Goal: Information Seeking & Learning: Find specific fact

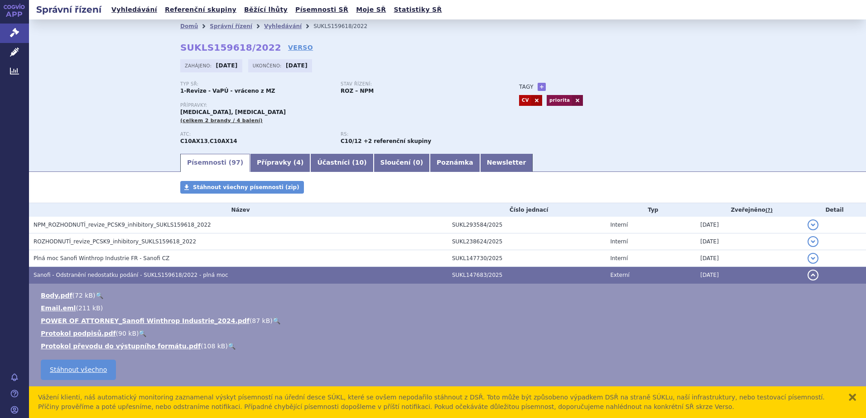
scroll to position [181, 0]
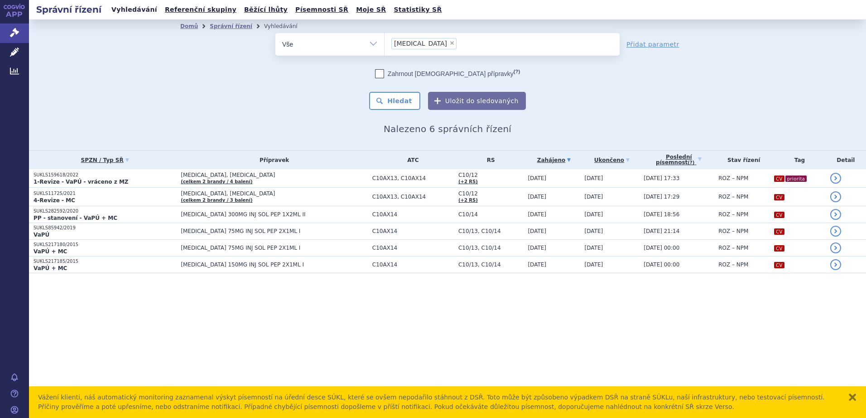
click at [129, 9] on link "Vyhledávání" at bounding box center [134, 10] width 51 height 12
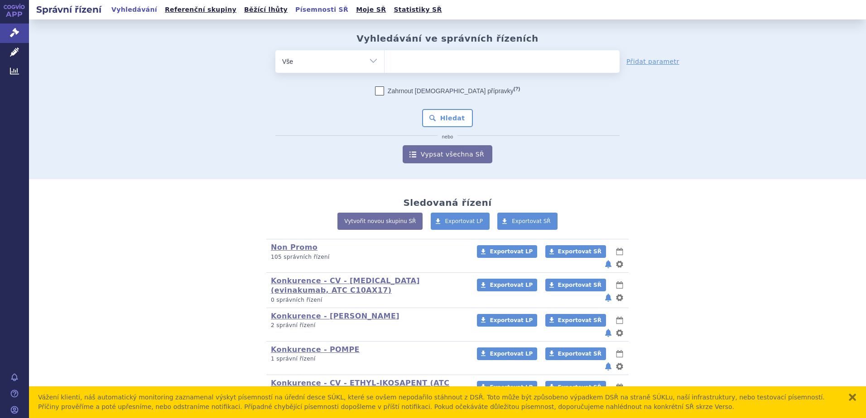
click at [292, 10] on link "Písemnosti SŘ" at bounding box center [321, 10] width 58 height 12
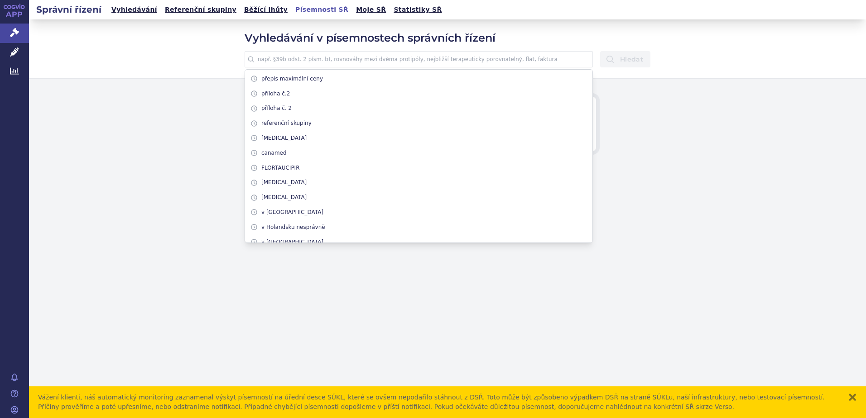
click at [312, 63] on input "text" at bounding box center [418, 59] width 348 height 16
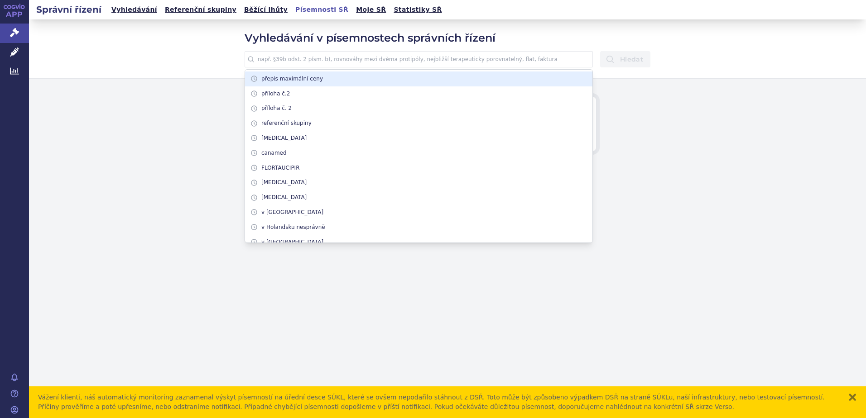
click at [293, 76] on li "přepis maximální ceny" at bounding box center [418, 79] width 347 height 15
type input "přepis maximální ceny"
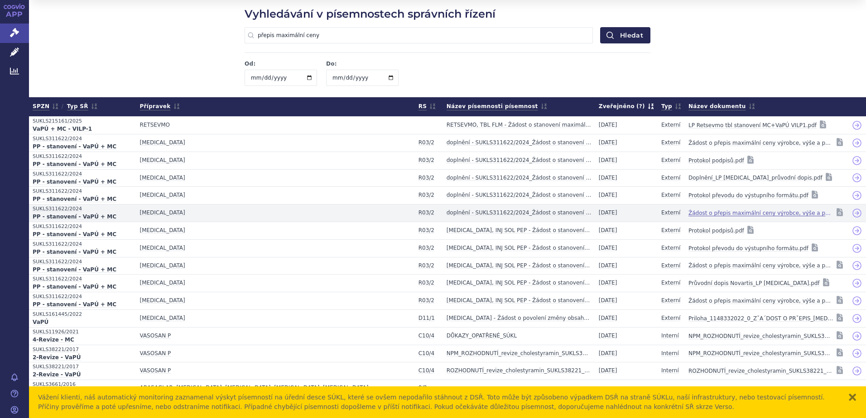
scroll to position [37, 0]
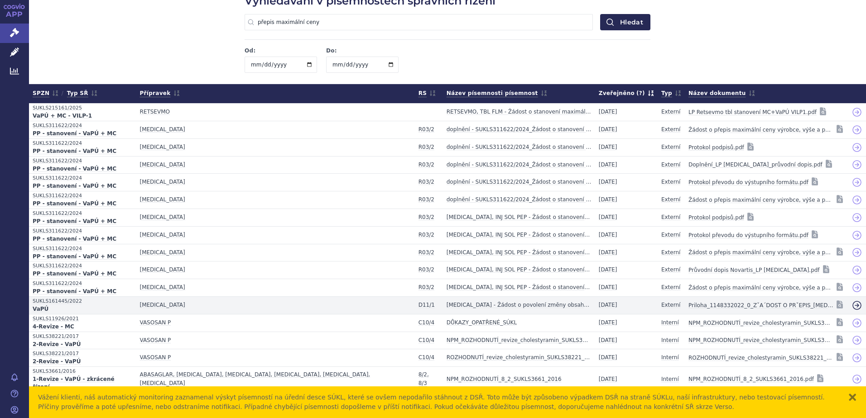
click at [851, 305] on icon at bounding box center [856, 305] width 11 height 11
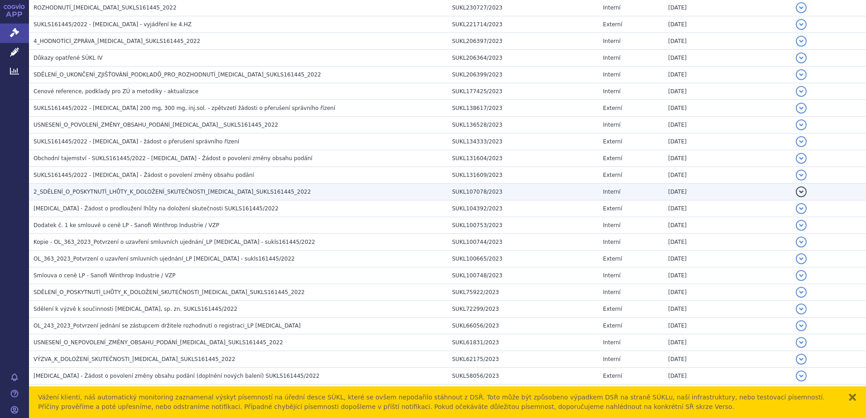
scroll to position [317, 0]
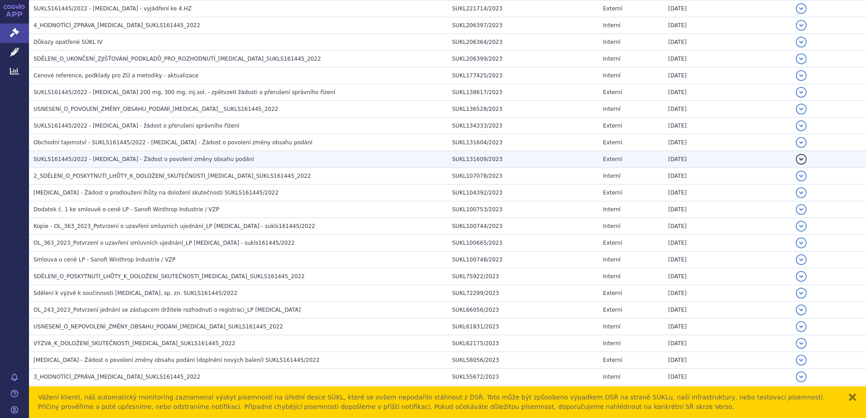
click at [63, 162] on span "SUKLS161445/2022 - [MEDICAL_DATA] - Žádost o povolení změny obsahu podání" at bounding box center [144, 159] width 220 height 6
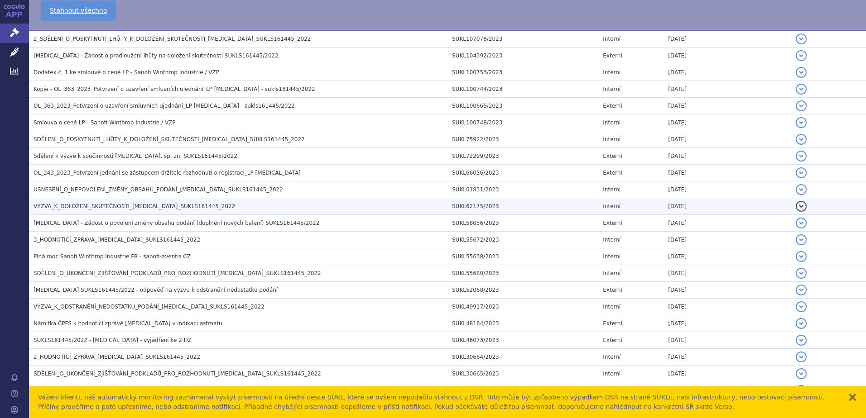
scroll to position [589, 0]
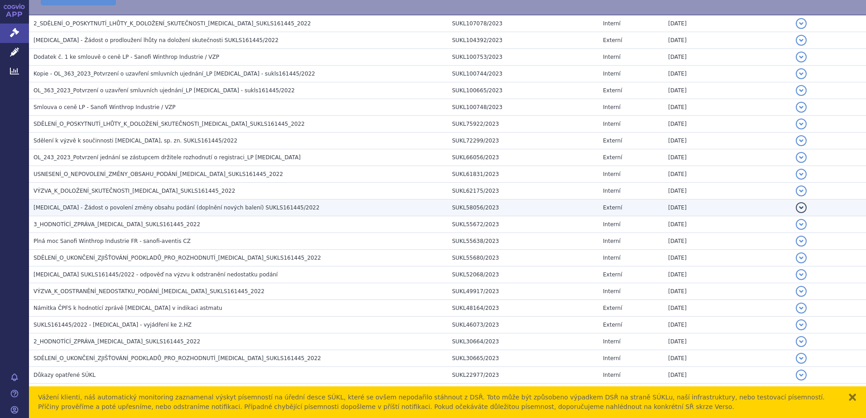
click at [82, 208] on span "[MEDICAL_DATA] - Žádost o povolení změny obsahu podání (doplnění nových balení)…" at bounding box center [177, 208] width 286 height 6
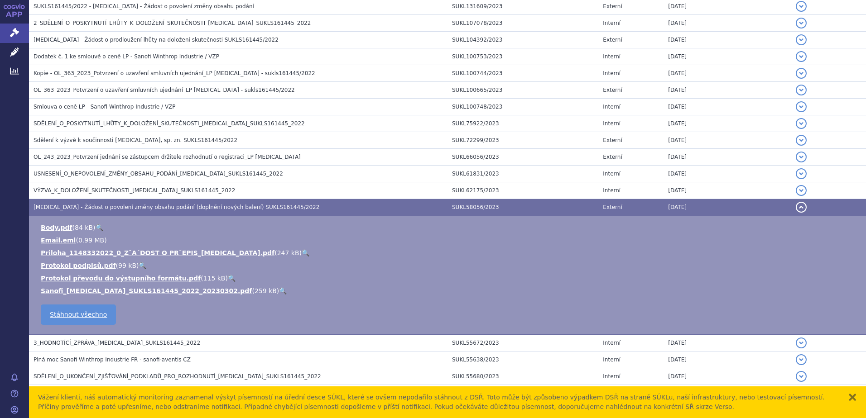
click at [302, 252] on link "🔍" at bounding box center [306, 252] width 8 height 7
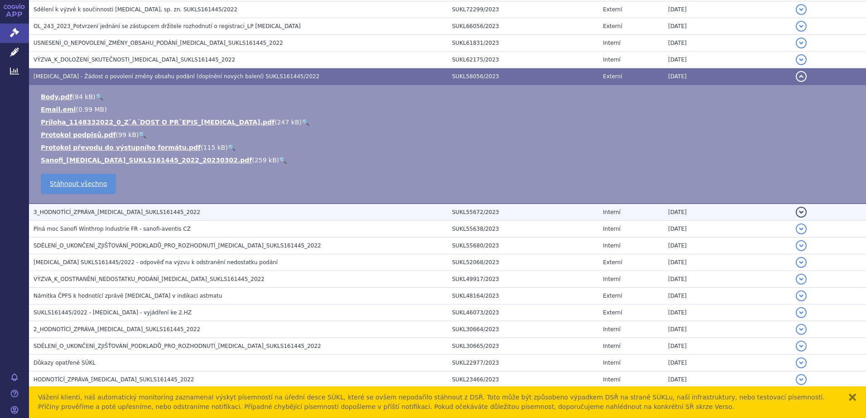
scroll to position [606, 0]
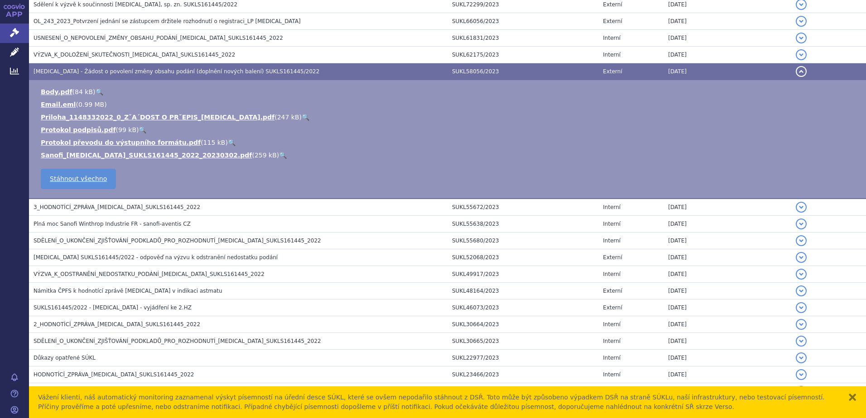
click at [90, 257] on span "[MEDICAL_DATA] SUKLS161445/2022 - odpověď na výzvu k odstranění nedostatku podá…" at bounding box center [156, 257] width 244 height 6
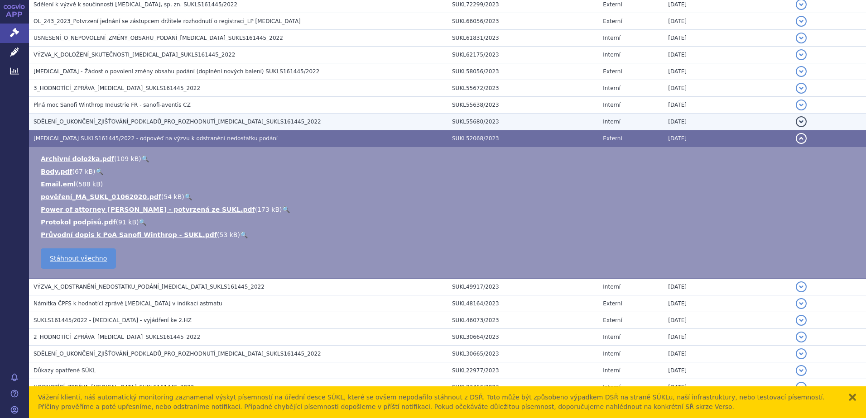
click at [86, 120] on span "SDĚLENÍ_O_UKONČENÍ_ZJIŠŤOVÁNÍ_PODKLADŮ_PRO_ROZHODNUTÍ_[MEDICAL_DATA]_SUKLS16144…" at bounding box center [177, 122] width 287 height 6
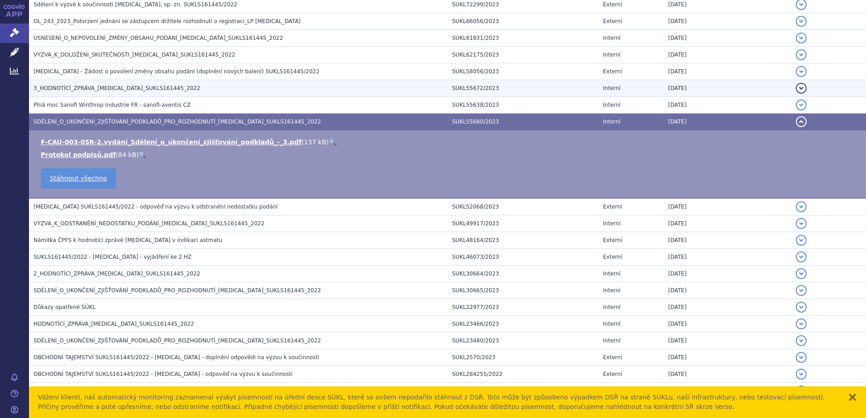
click at [76, 89] on span "3_HODNOTÍCÍ_ZPRÁVA_[MEDICAL_DATA]_SUKLS161445_2022" at bounding box center [117, 88] width 167 height 6
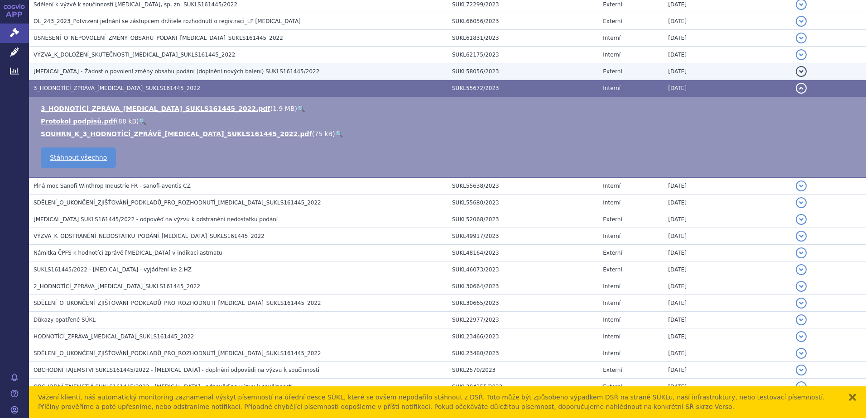
click at [79, 72] on span "[MEDICAL_DATA] - Žádost o povolení změny obsahu podání (doplnění nových balení)…" at bounding box center [177, 71] width 286 height 6
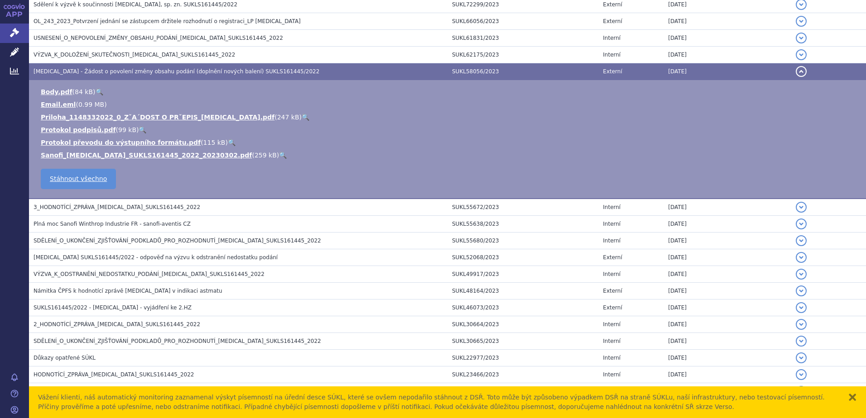
click at [279, 157] on link "🔍" at bounding box center [283, 155] width 8 height 7
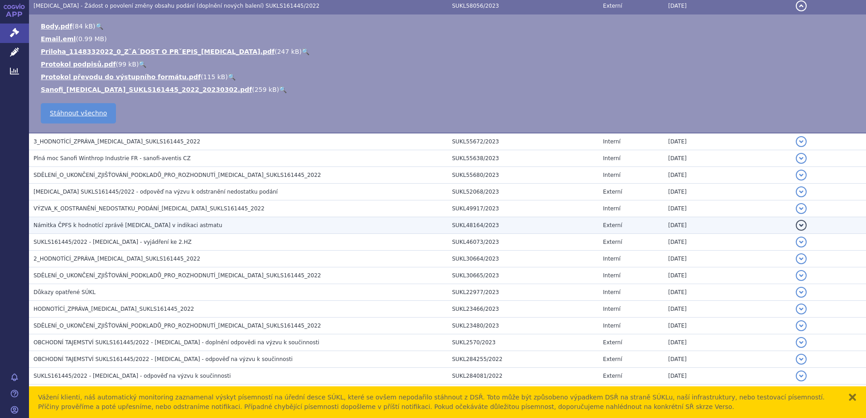
scroll to position [651, 0]
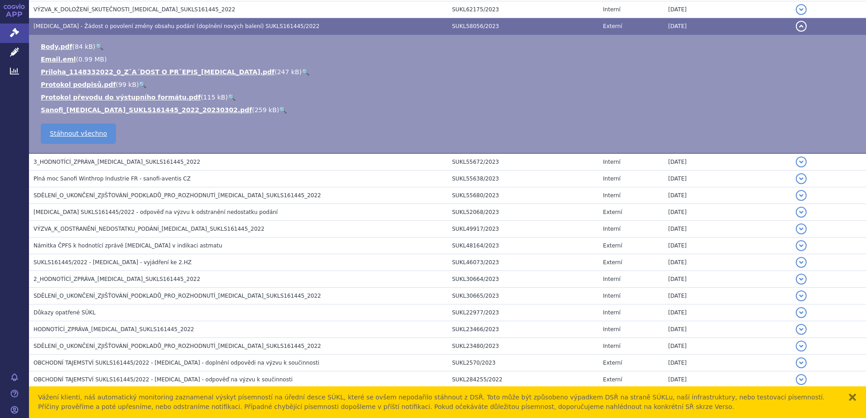
click at [302, 72] on link "🔍" at bounding box center [306, 71] width 8 height 7
